Goal: Task Accomplishment & Management: Use online tool/utility

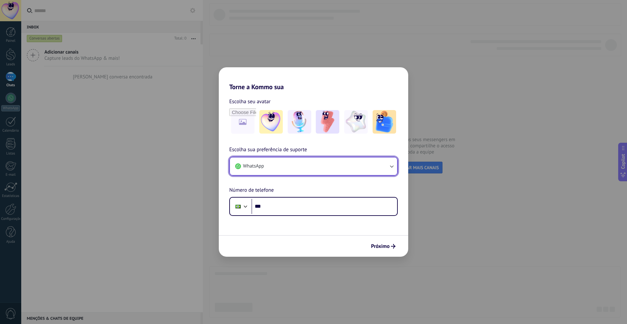
click at [350, 165] on button "WhatsApp" at bounding box center [313, 166] width 167 height 18
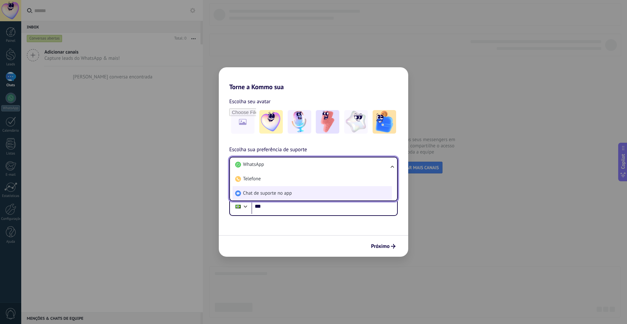
click at [320, 191] on li "Chat de suporte no app" at bounding box center [311, 193] width 159 height 14
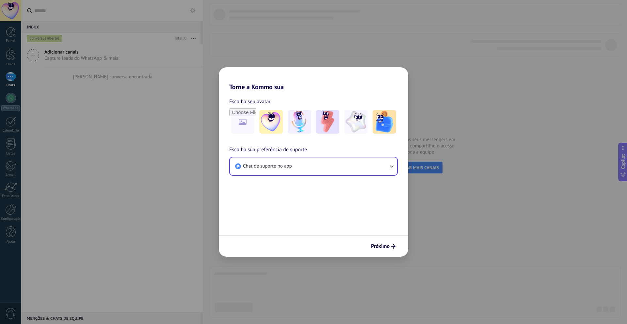
drag, startPoint x: 382, startPoint y: 248, endPoint x: 384, endPoint y: 251, distance: 3.5
click at [382, 248] on span "Próximo" at bounding box center [380, 246] width 19 height 5
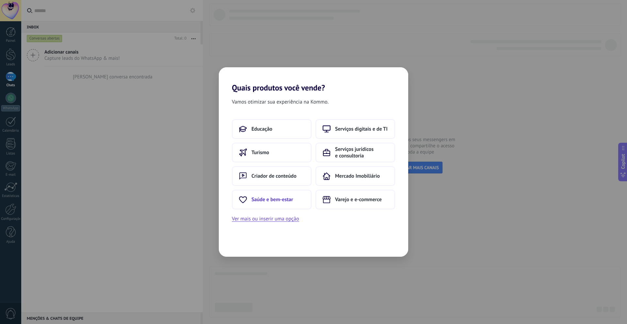
click at [255, 205] on button "Saúde e bem-estar" at bounding box center [272, 200] width 80 height 20
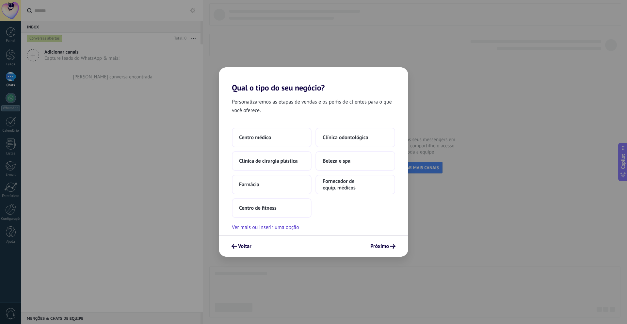
click at [246, 126] on div "Personalizaremos as etapas de vendas e os perfis de clientes para o que você of…" at bounding box center [313, 163] width 189 height 143
click at [258, 138] on button "Centro médico" at bounding box center [272, 138] width 80 height 20
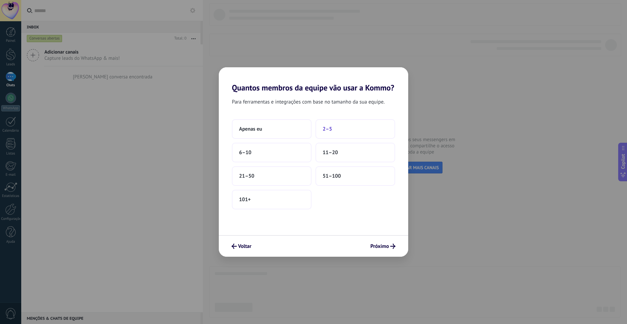
click at [369, 132] on button "2–5" at bounding box center [355, 129] width 80 height 20
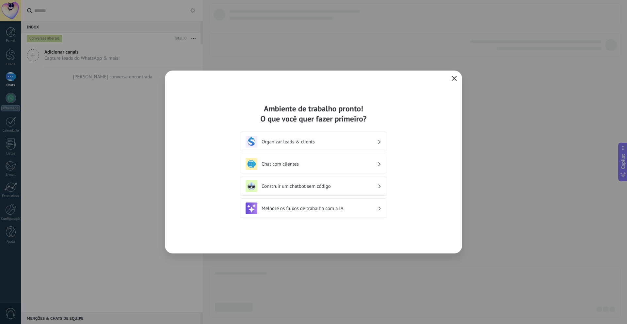
click at [454, 79] on use "button" at bounding box center [454, 78] width 5 height 5
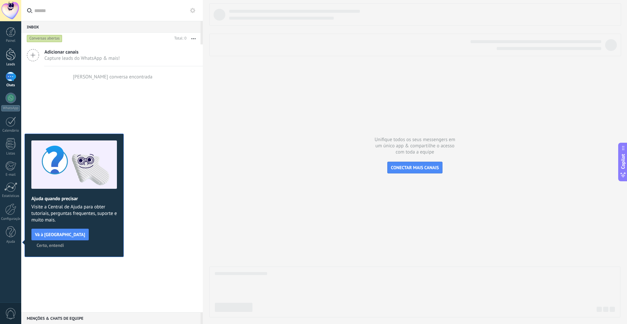
click at [8, 56] on div at bounding box center [11, 54] width 10 height 12
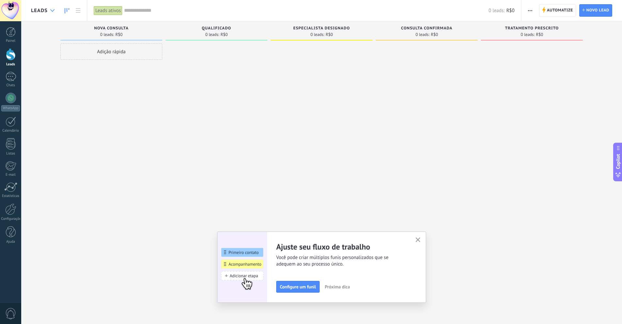
click at [57, 10] on div at bounding box center [52, 10] width 11 height 13
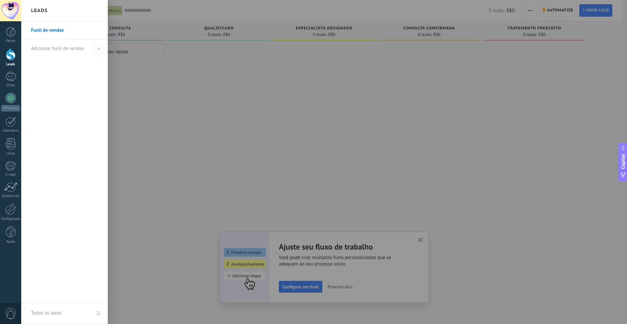
click at [17, 8] on div at bounding box center [10, 10] width 21 height 21
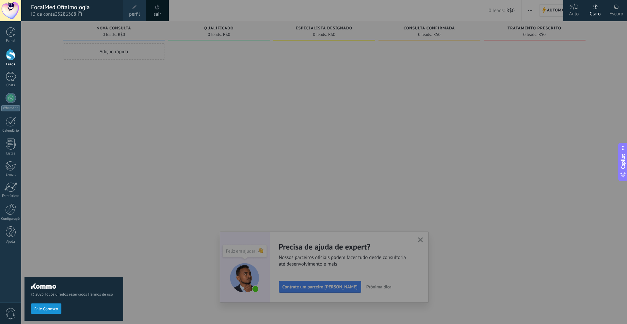
click at [236, 71] on div at bounding box center [334, 162] width 627 height 324
